Goal: Book appointment/travel/reservation

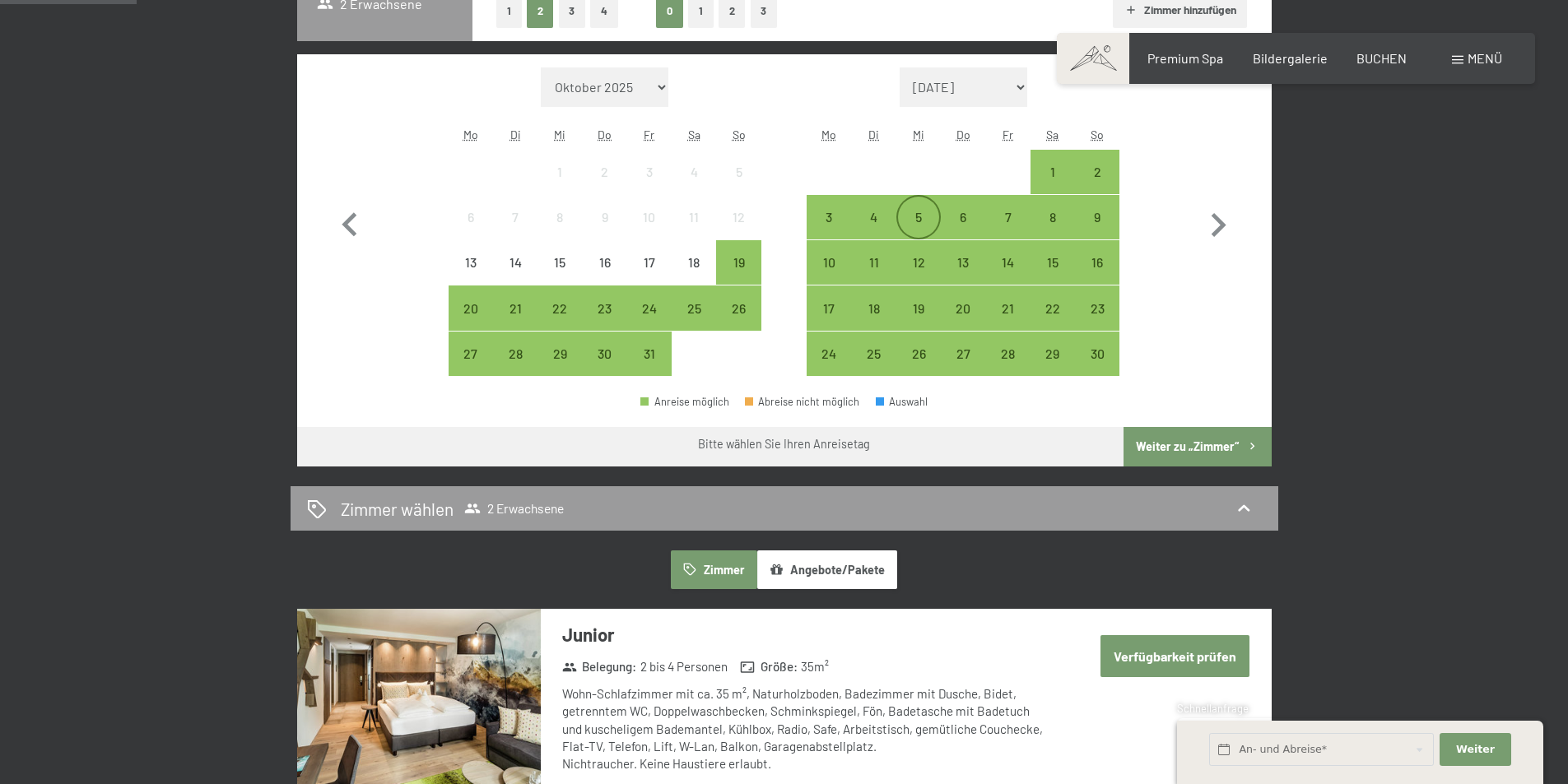
scroll to position [246, 0]
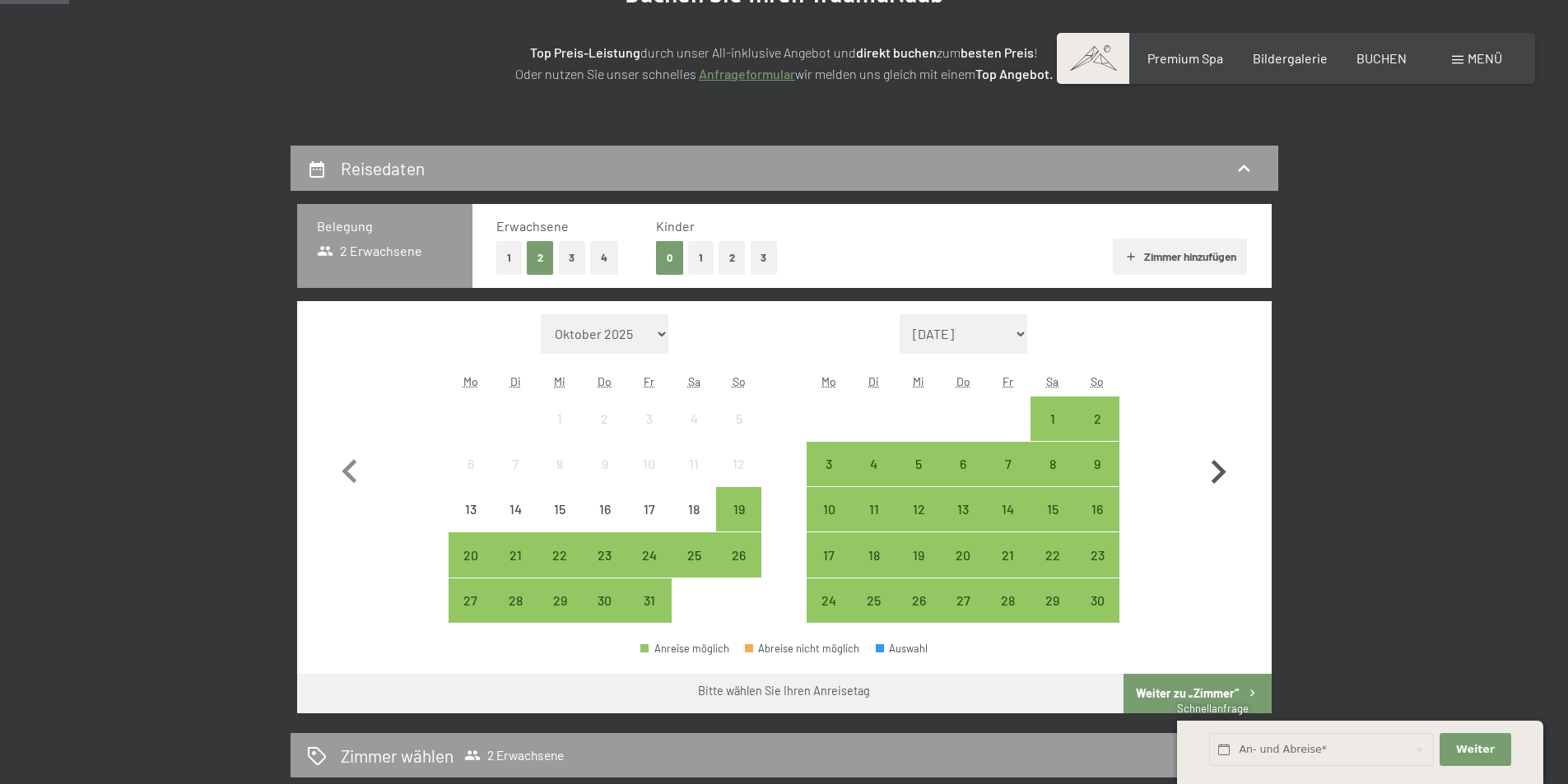
click at [1221, 463] on icon "button" at bounding box center [1217, 472] width 48 height 48
select select "[DATE]"
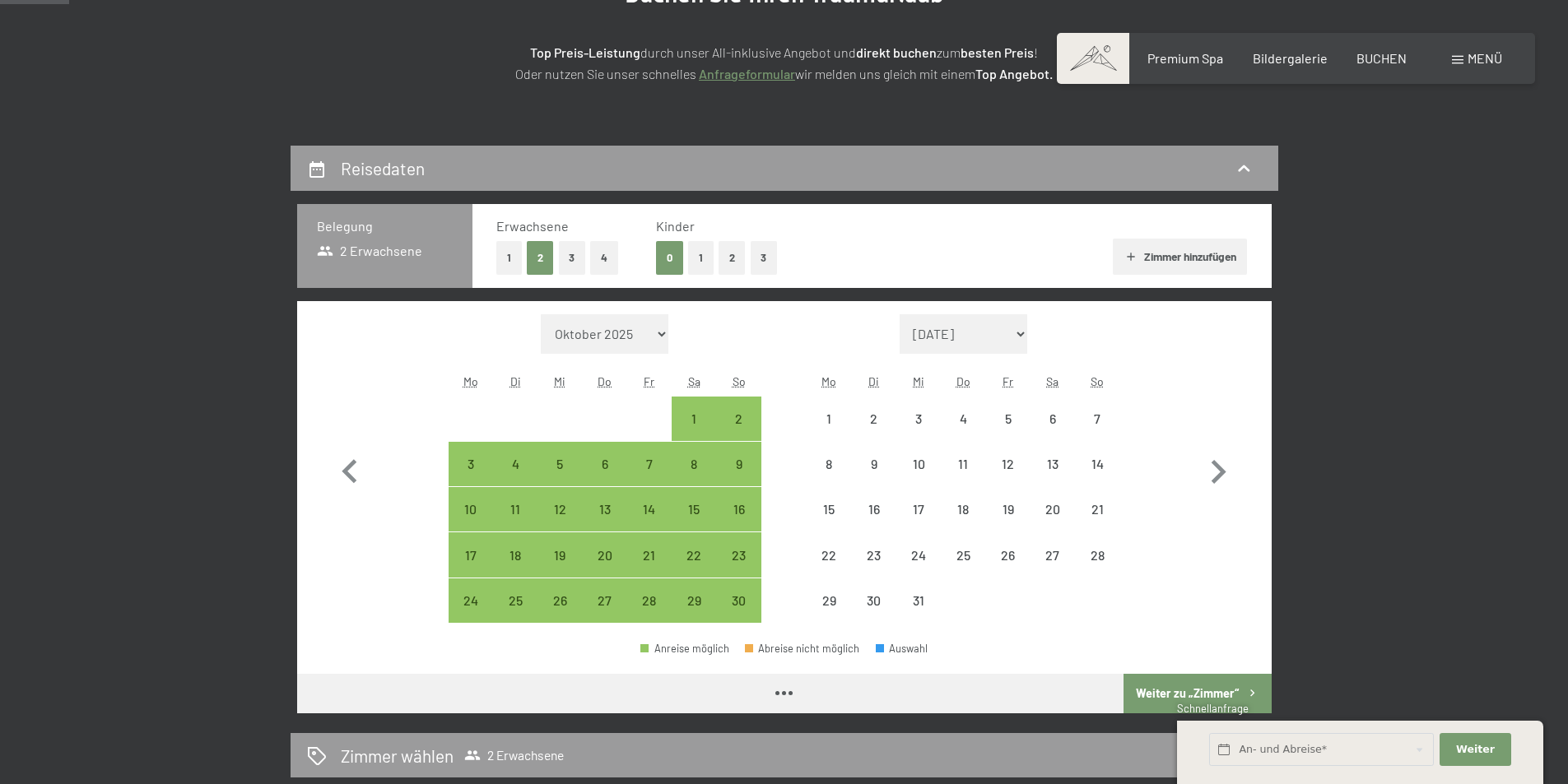
select select "[DATE]"
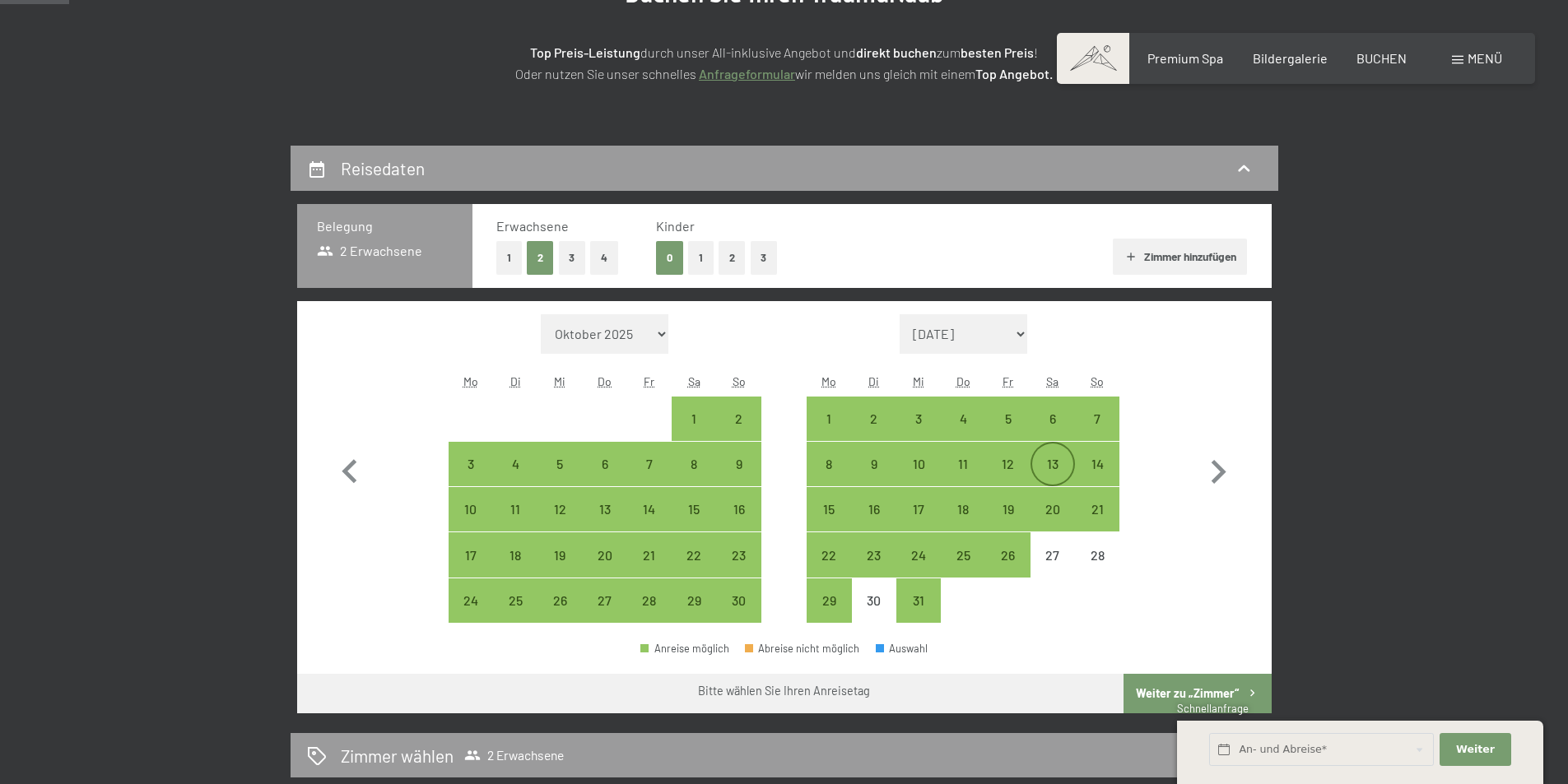
click at [1043, 465] on div "13" at bounding box center [1053, 478] width 41 height 41
select select "[DATE]"
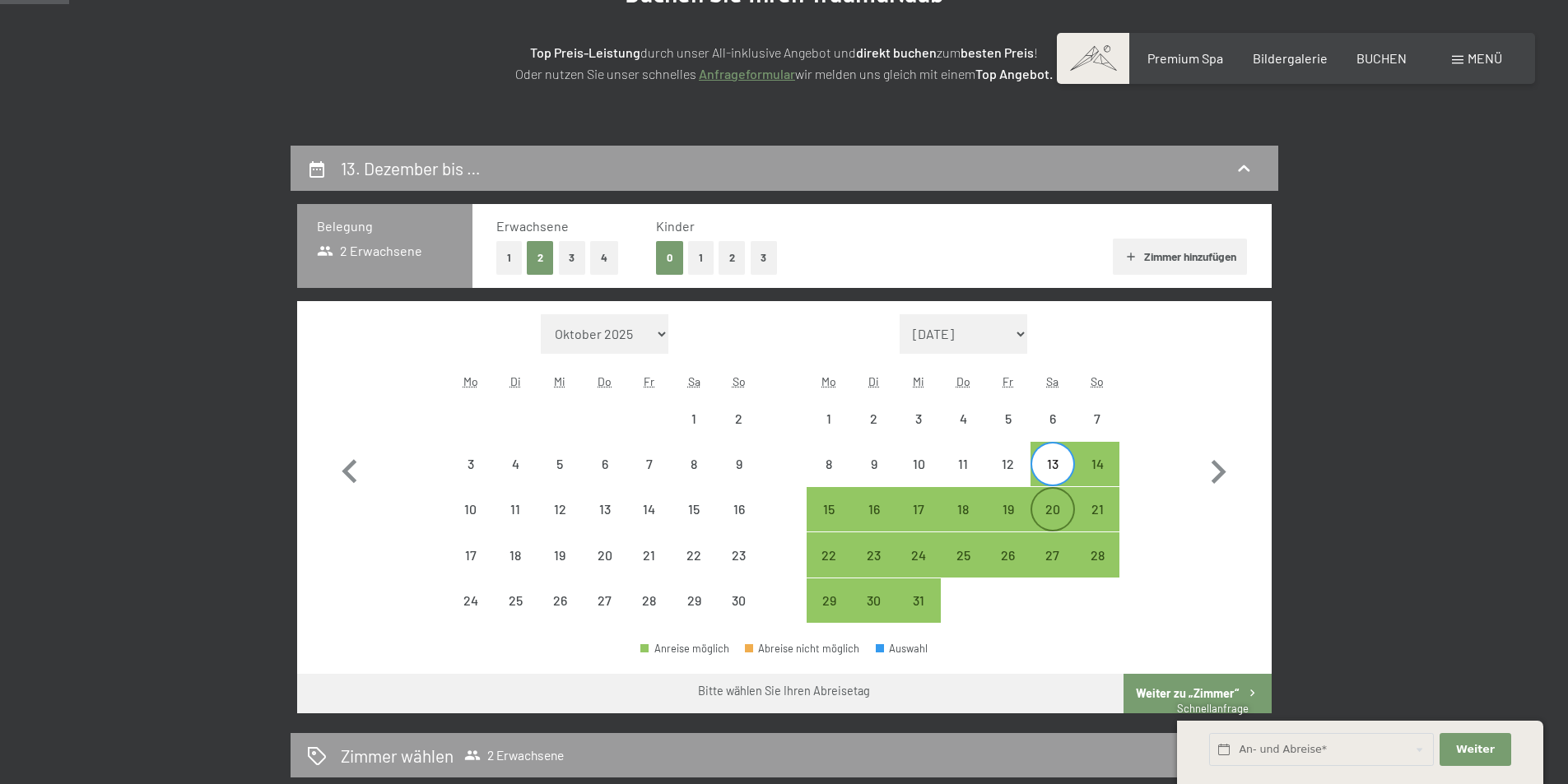
click at [1050, 510] on div "20" at bounding box center [1053, 524] width 41 height 41
select select "[DATE]"
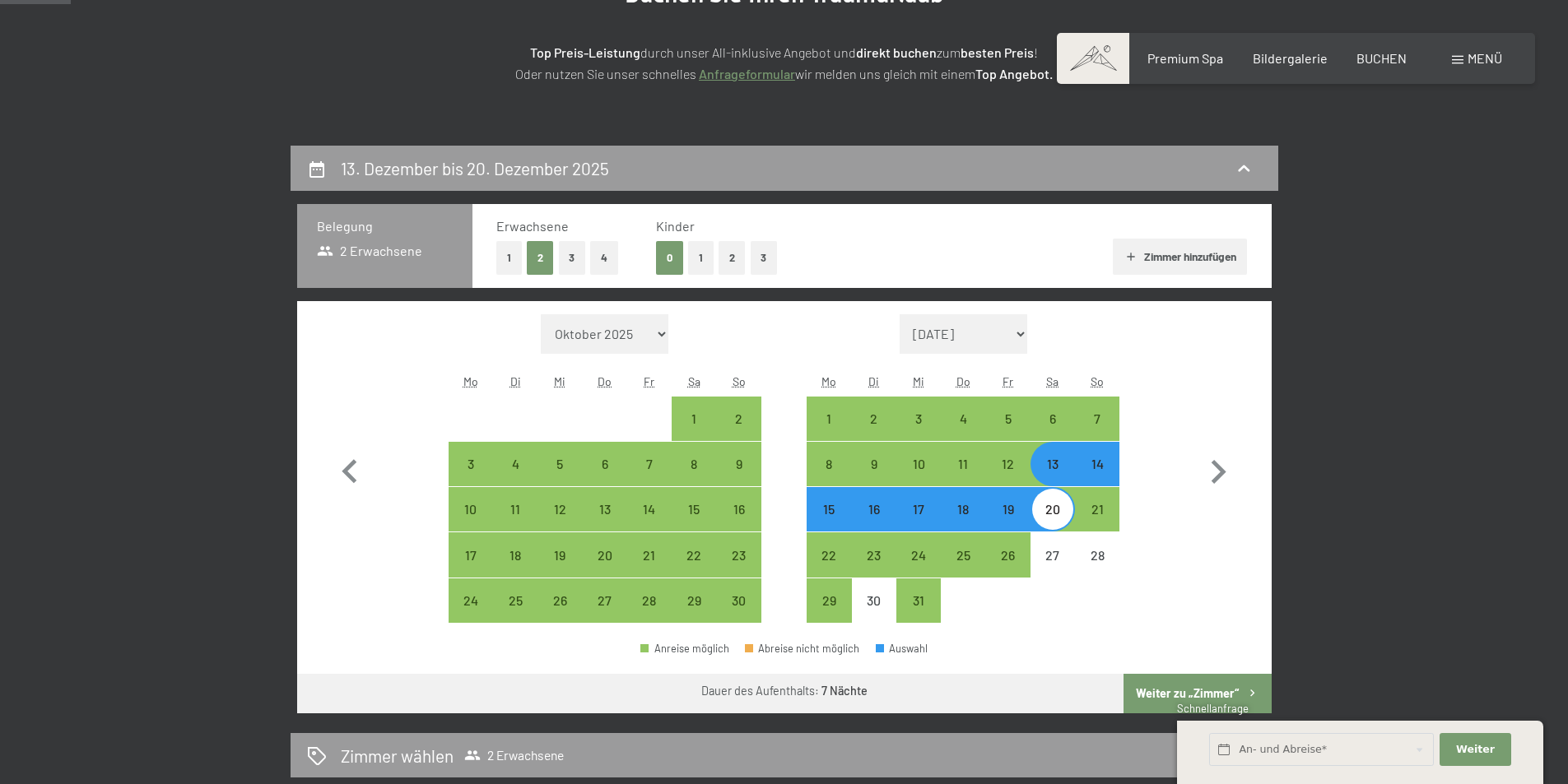
click at [1055, 422] on div "6" at bounding box center [1053, 433] width 41 height 41
select select "[DATE]"
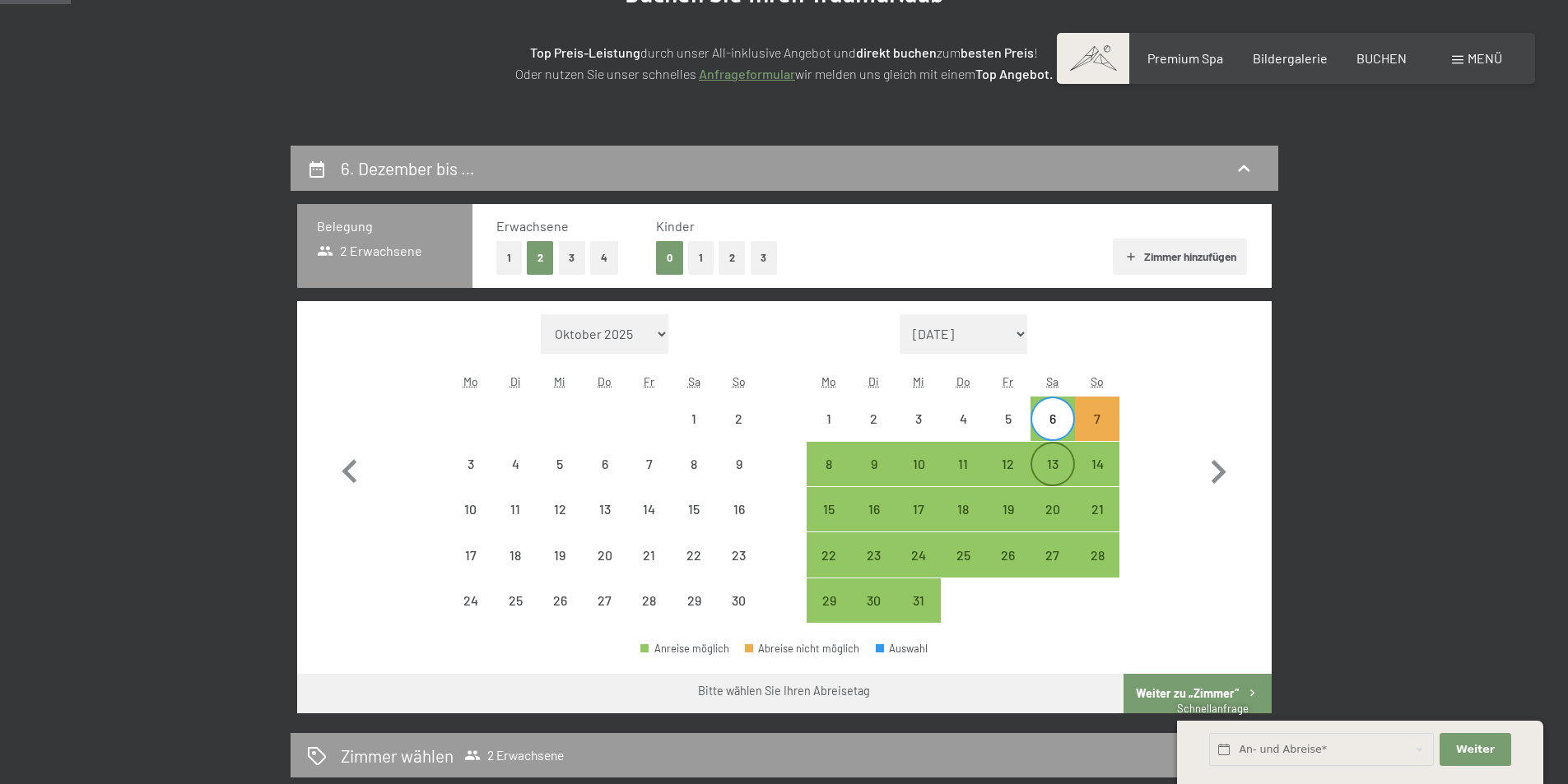
click at [1052, 473] on div "13" at bounding box center [1053, 478] width 41 height 41
select select "[DATE]"
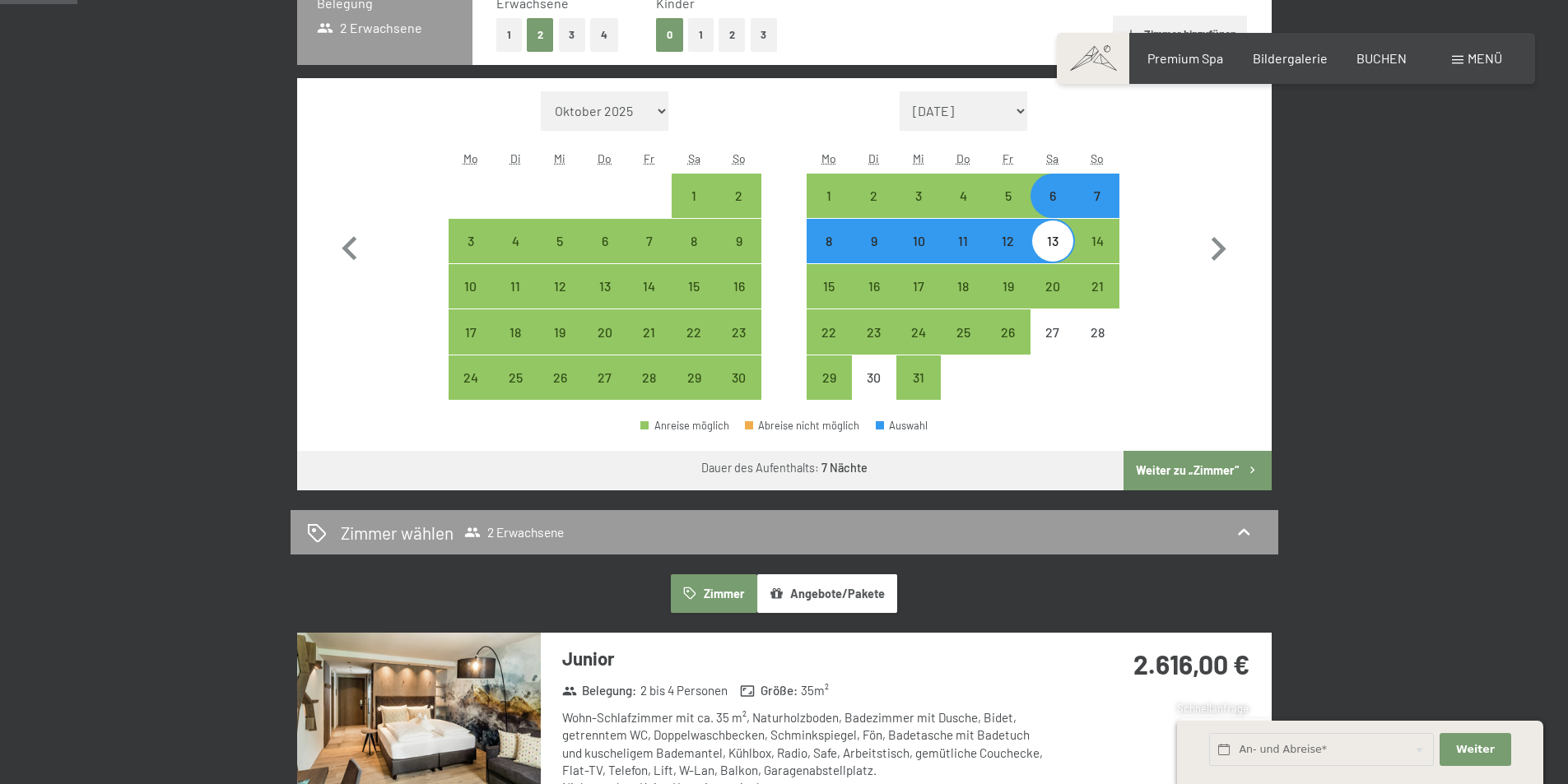
scroll to position [329, 0]
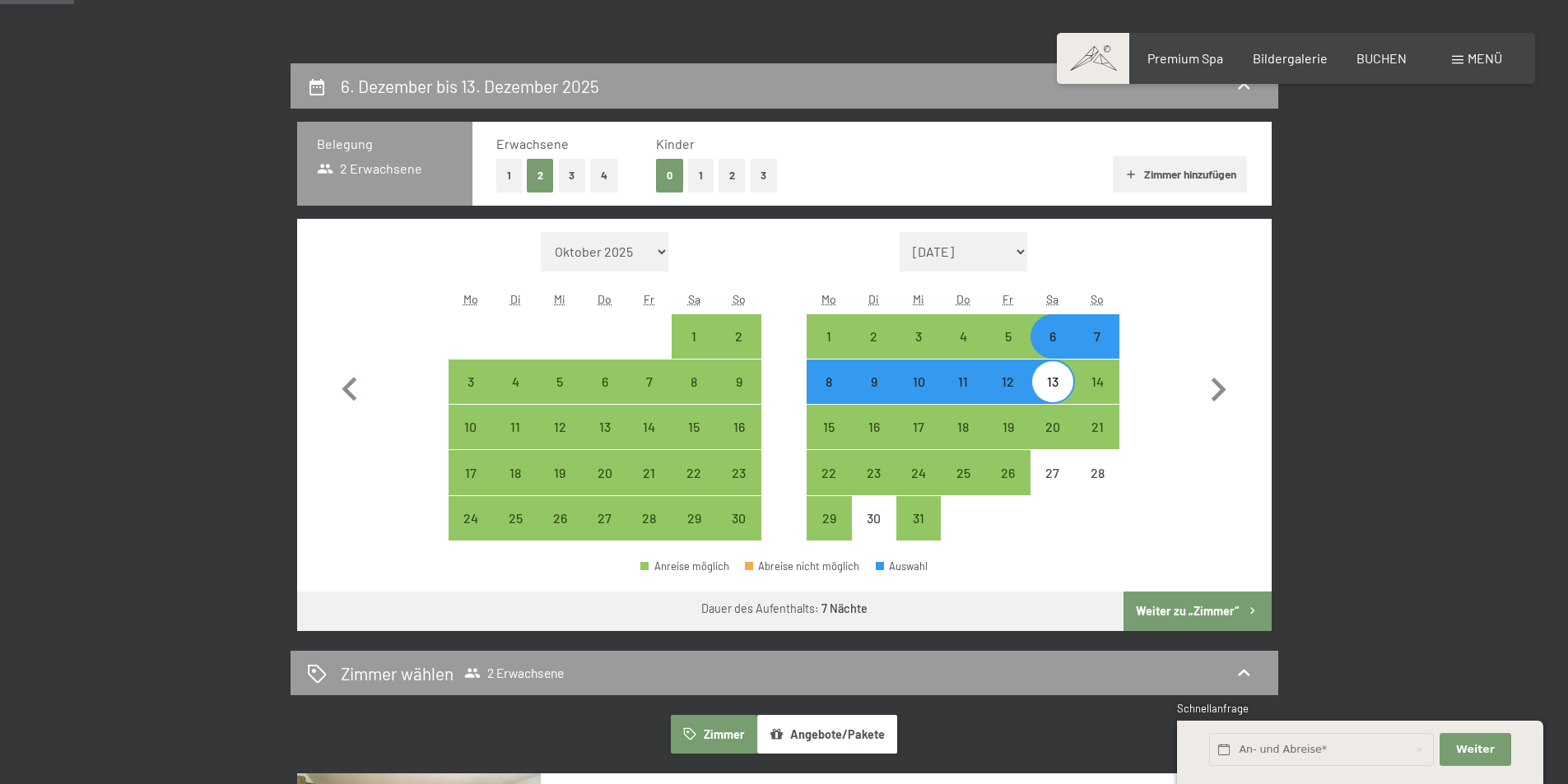
click at [1055, 384] on div "13" at bounding box center [1053, 395] width 41 height 41
select select "[DATE]"
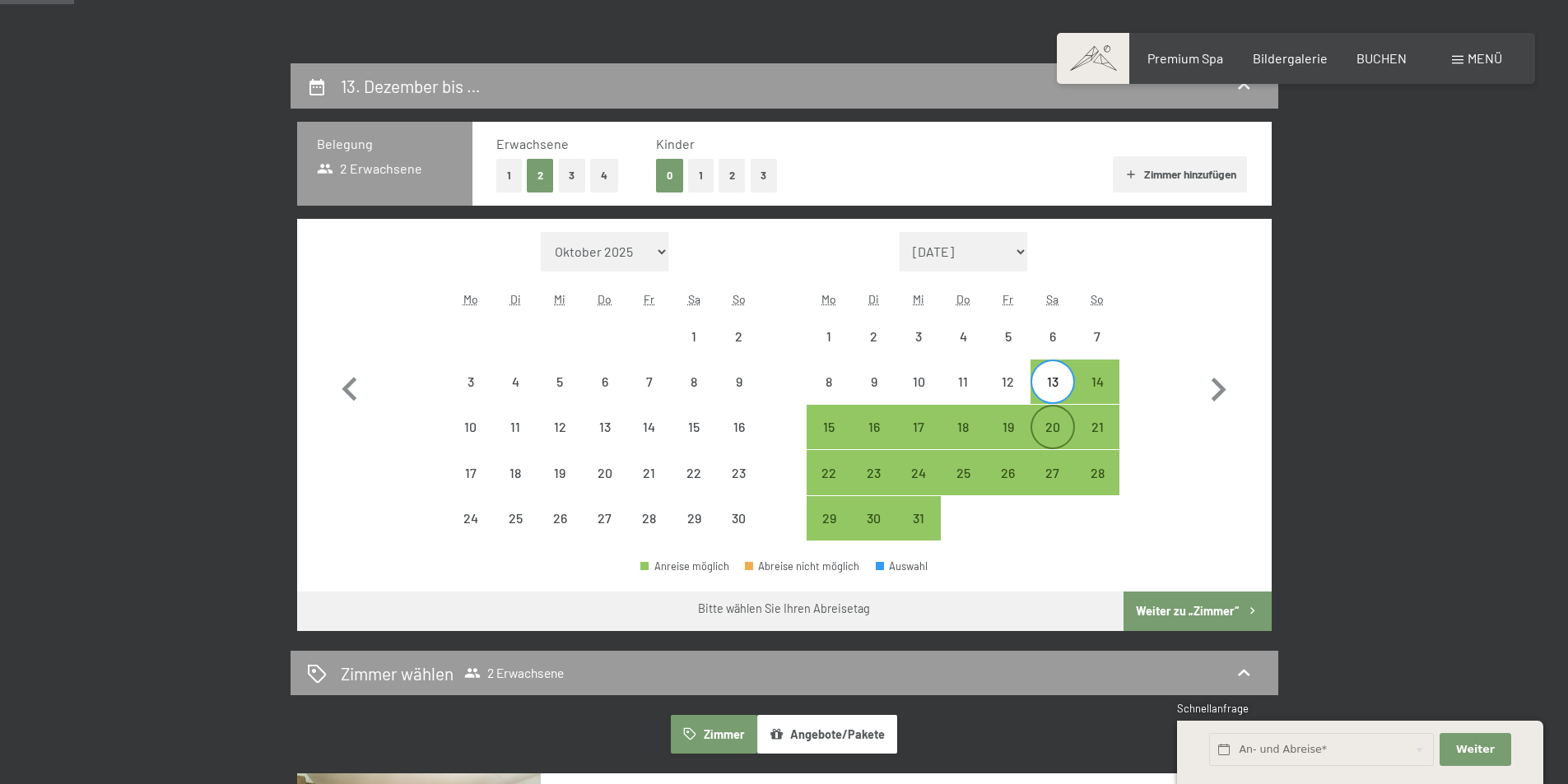
click at [1059, 422] on div "20" at bounding box center [1053, 441] width 41 height 41
select select "[DATE]"
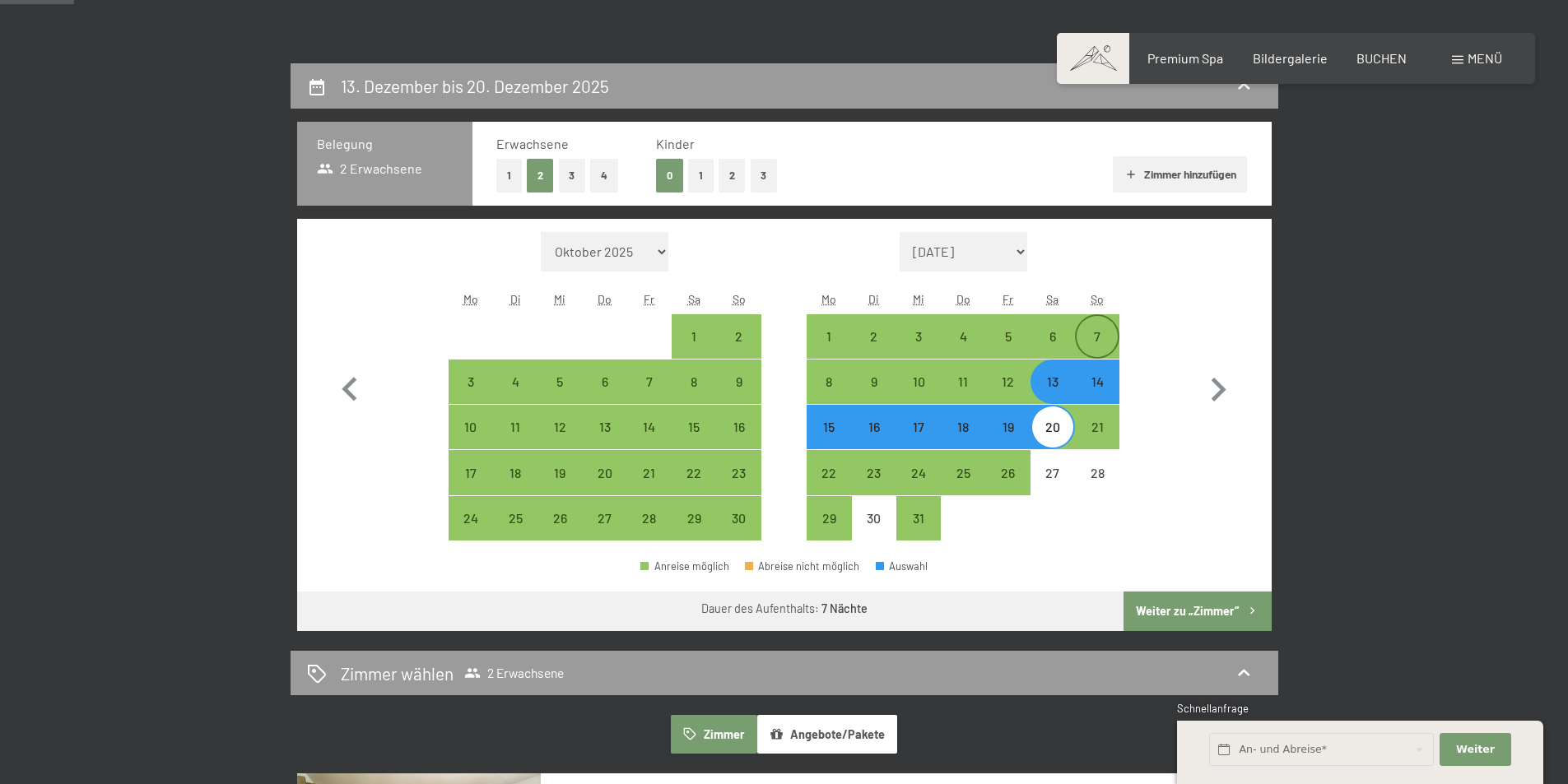
click at [1099, 341] on div "7" at bounding box center [1098, 350] width 41 height 41
select select "[DATE]"
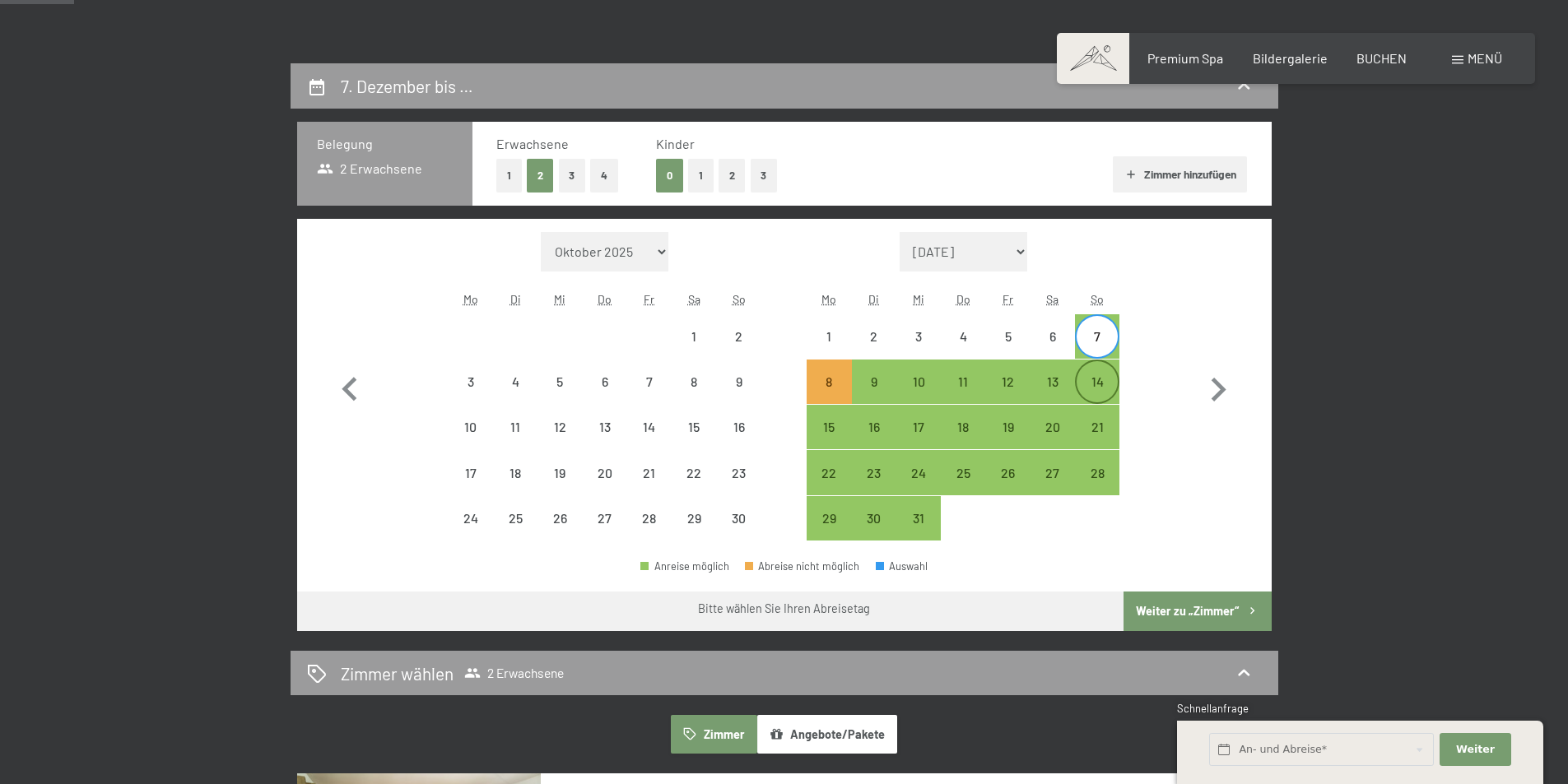
click at [1098, 372] on div "14" at bounding box center [1098, 381] width 41 height 41
select select "[DATE]"
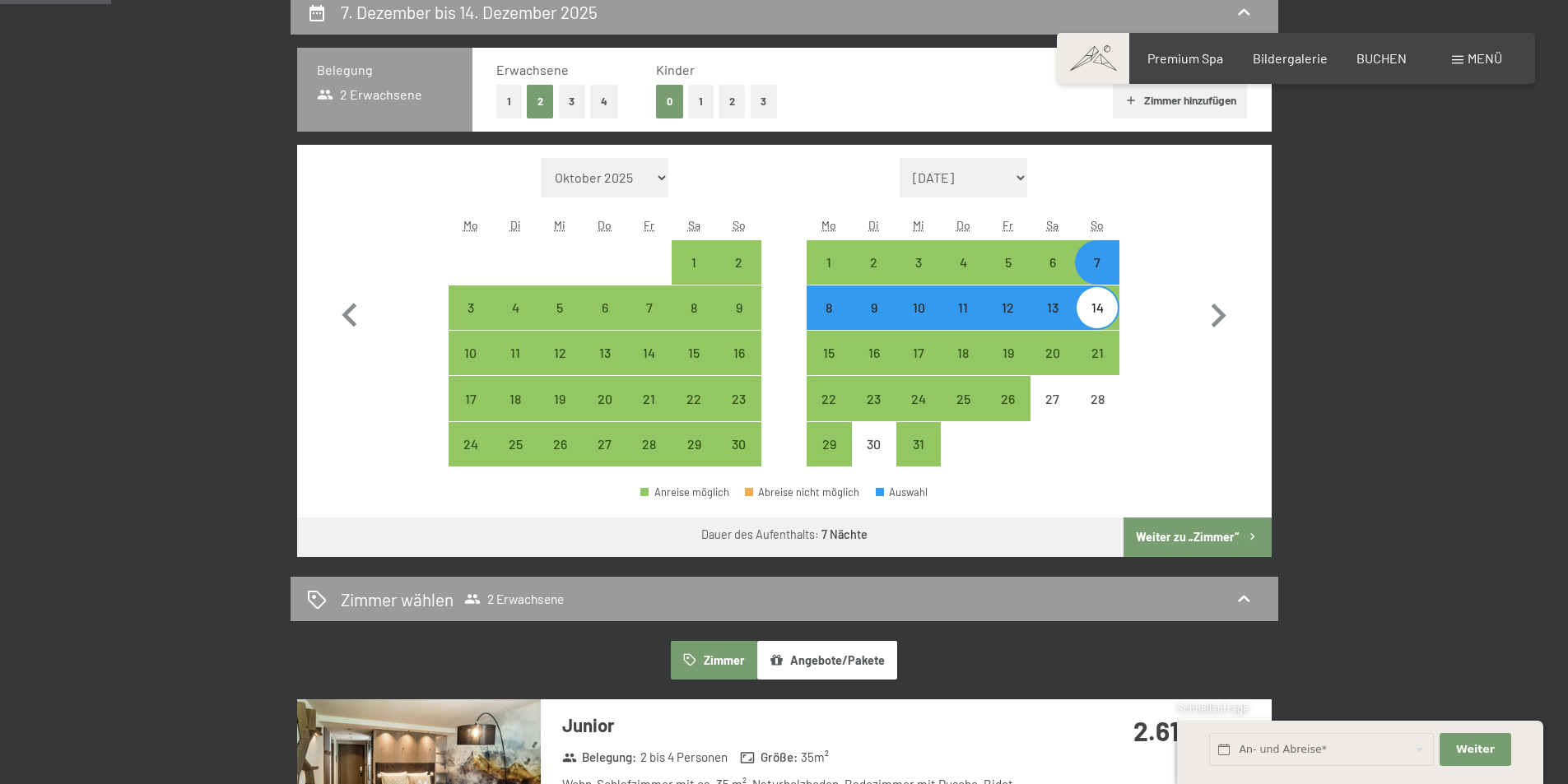
scroll to position [494, 0]
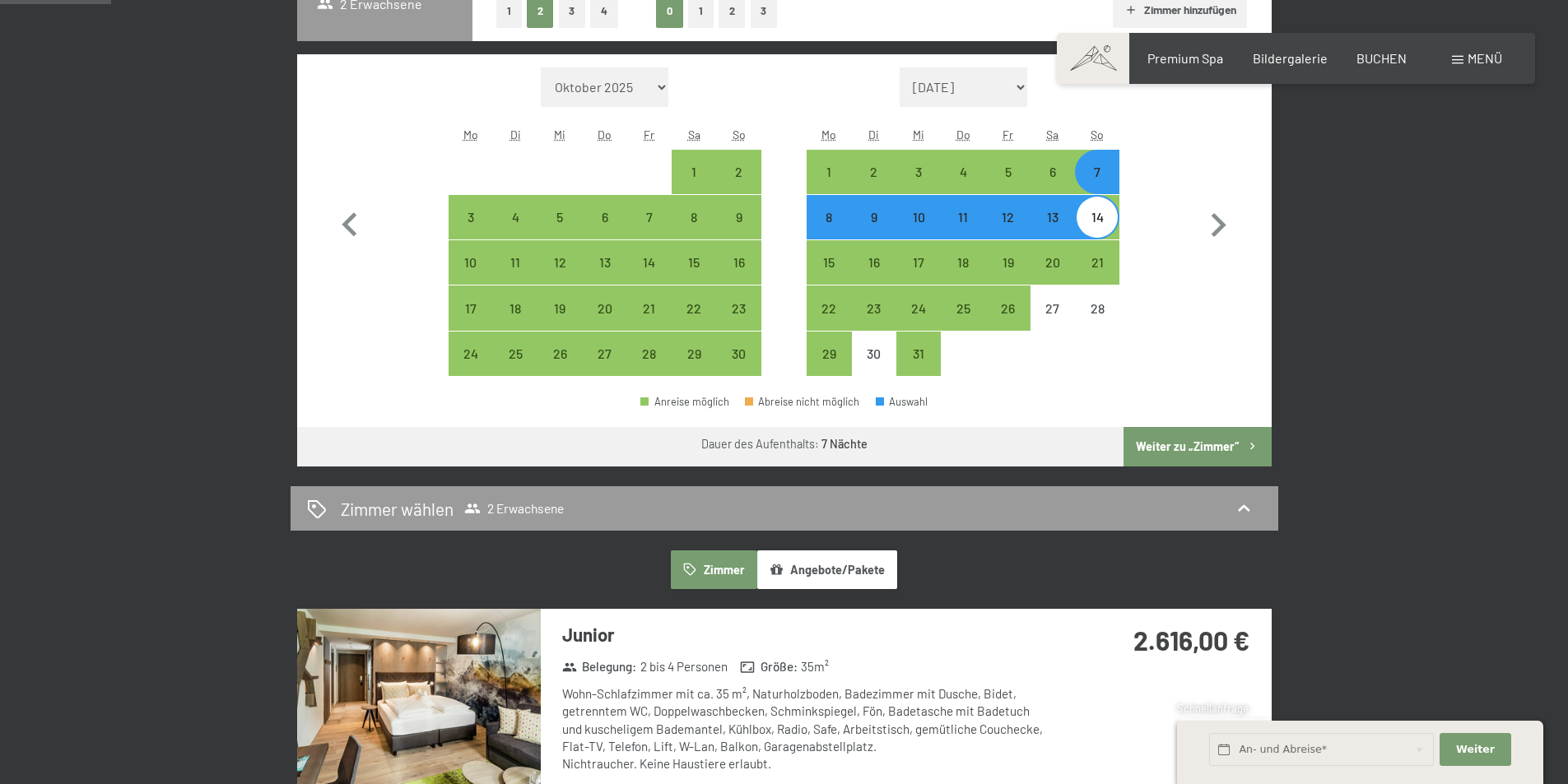
click at [1050, 227] on div "13" at bounding box center [1053, 231] width 41 height 41
select select "[DATE]"
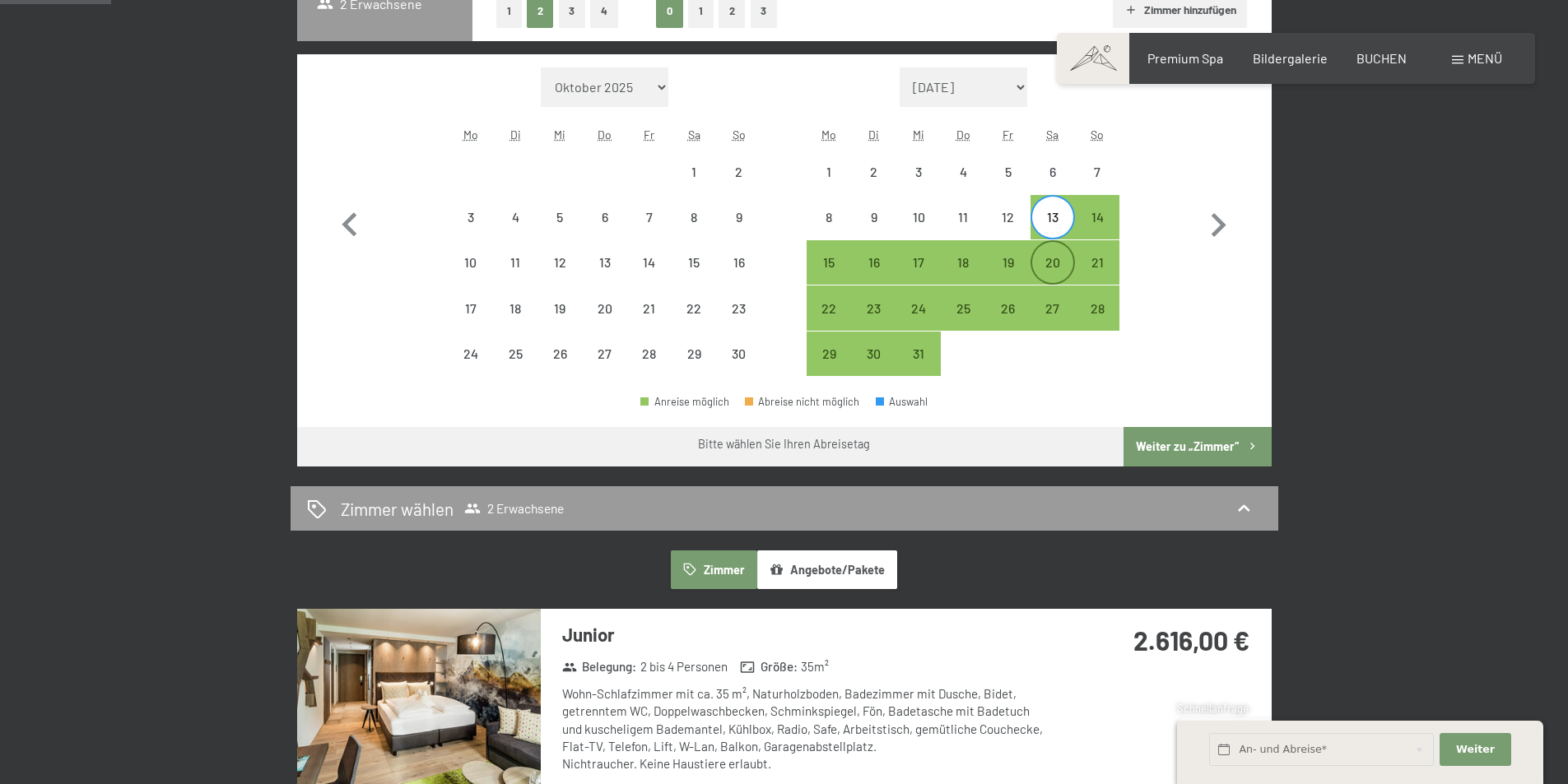
click at [1059, 259] on div "20" at bounding box center [1053, 276] width 41 height 41
select select "[DATE]"
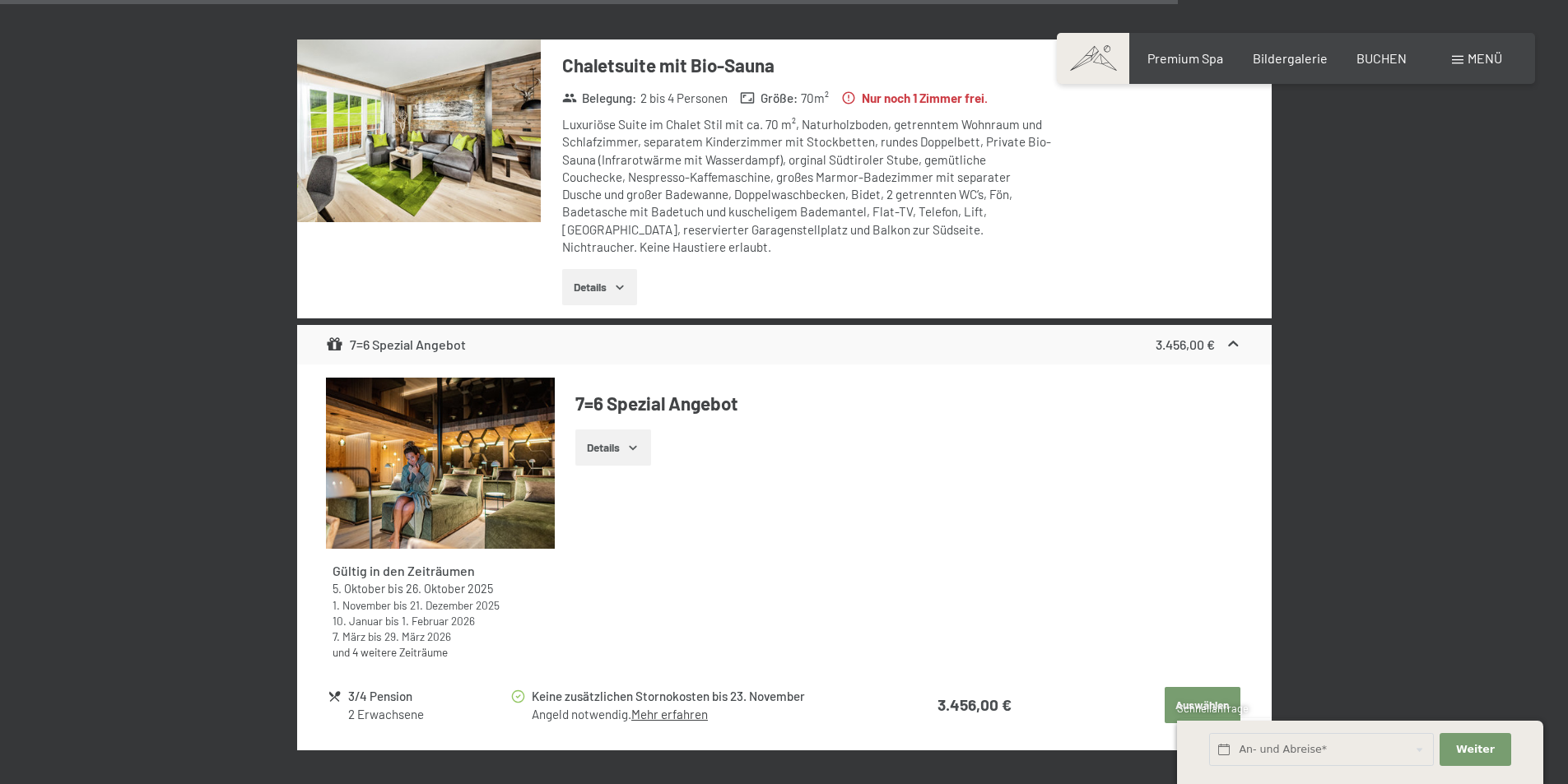
scroll to position [4524, 0]
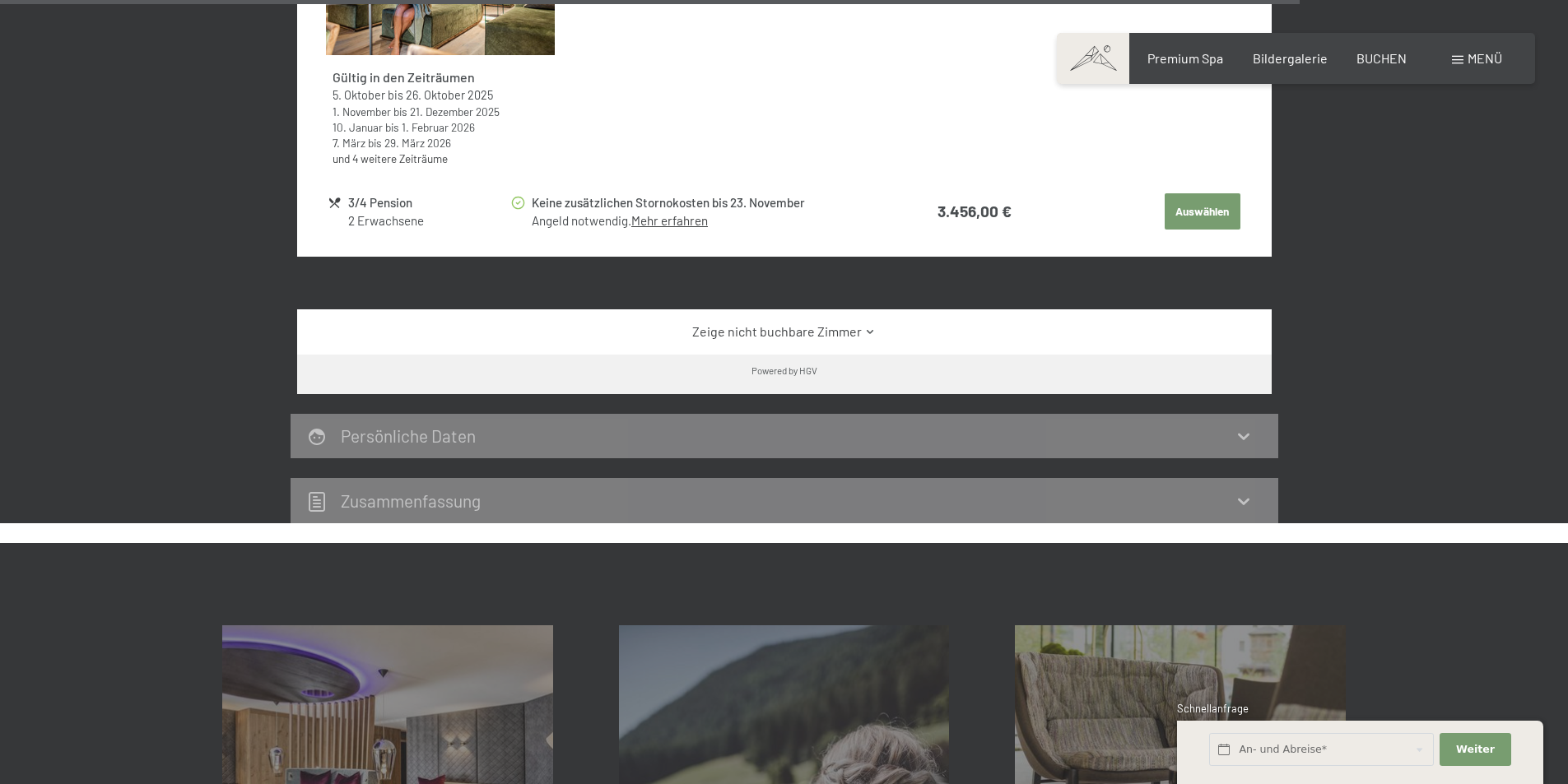
click at [754, 331] on link "Zeige nicht buchbare Zimmer" at bounding box center [784, 331] width 916 height 18
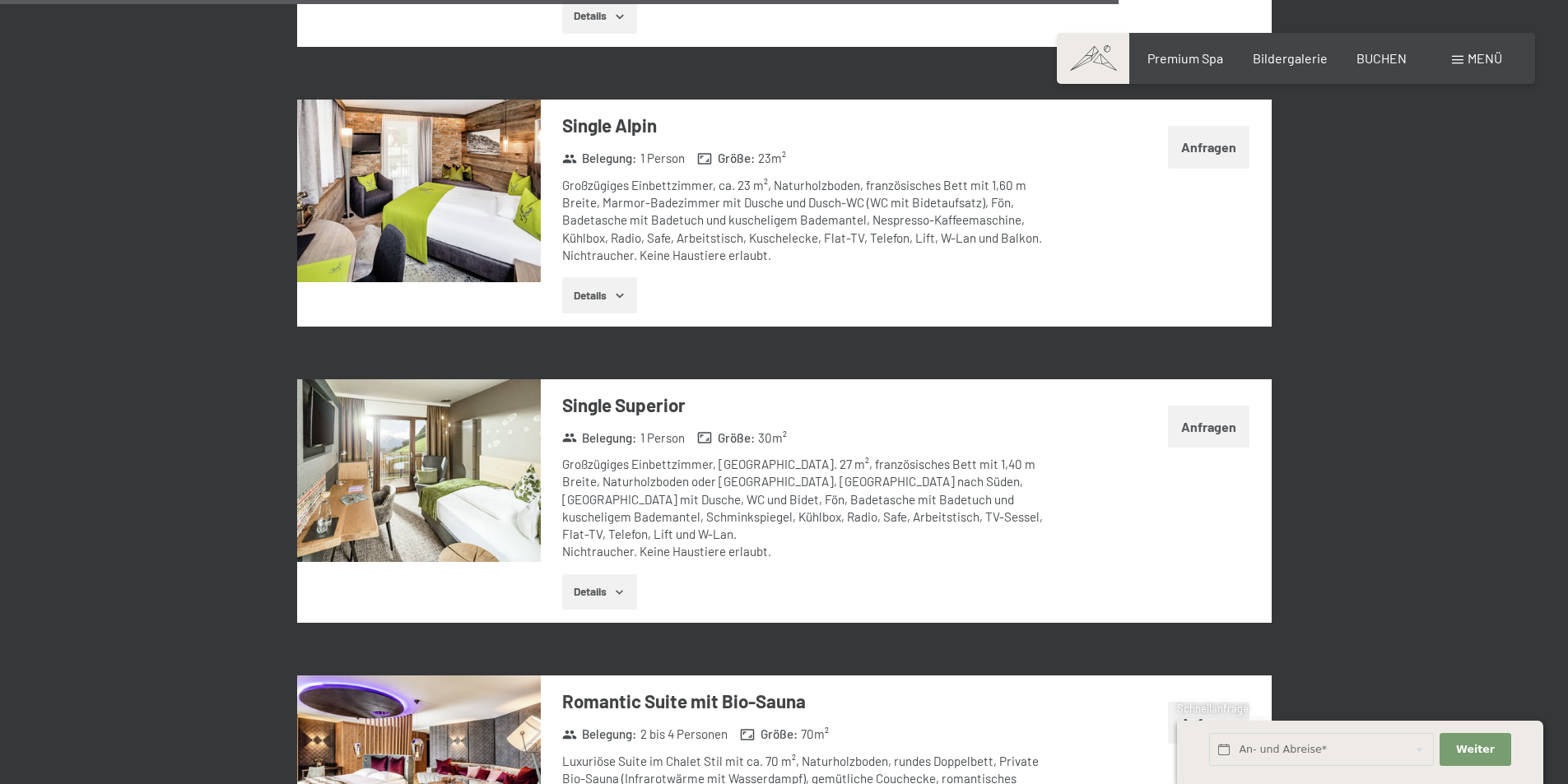
scroll to position [5593, 0]
